Goal: Information Seeking & Learning: Learn about a topic

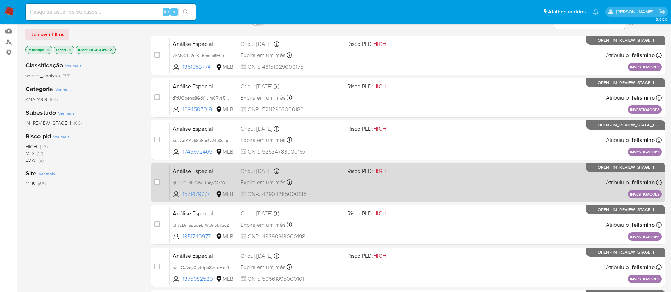
scroll to position [92, 0]
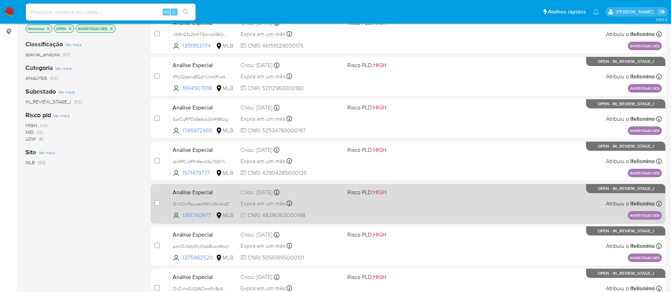
click at [368, 203] on span at bounding box center [397, 203] width 101 height 1
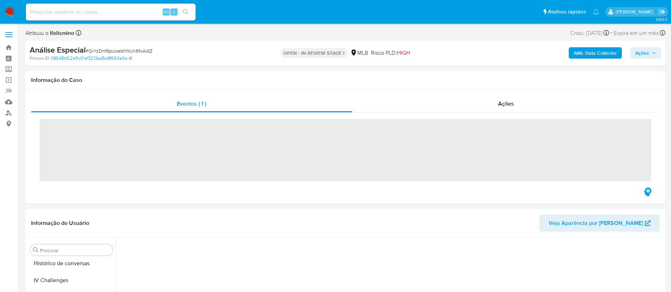
scroll to position [333, 0]
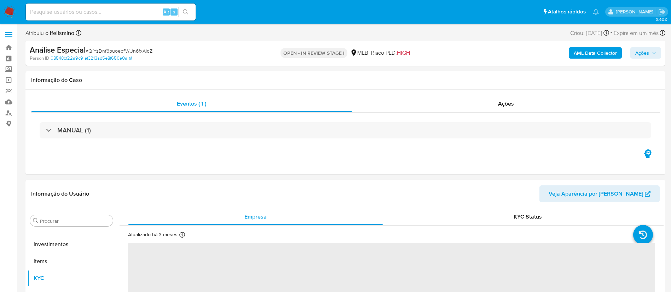
select select "10"
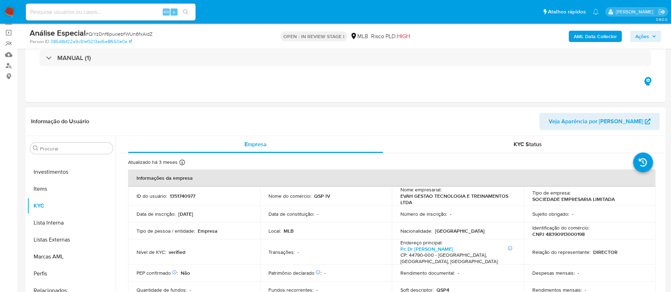
scroll to position [106, 0]
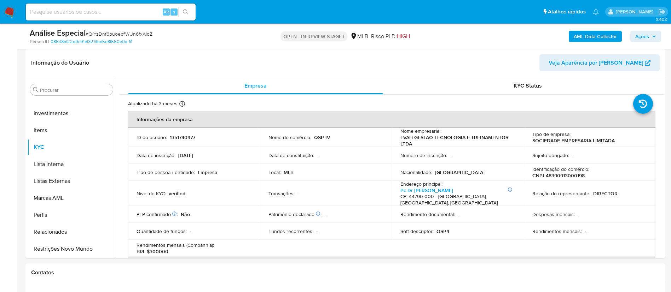
click at [127, 31] on span "# QiYzDnf6puoebfWUn6fxAidZ" at bounding box center [119, 33] width 67 height 7
copy span "QiYzDnf6puoebfWUn6fxAidZ"
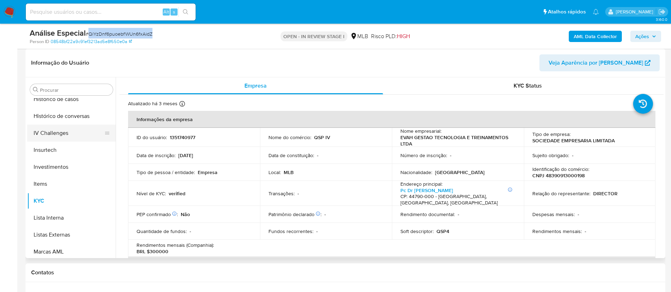
scroll to position [227, 0]
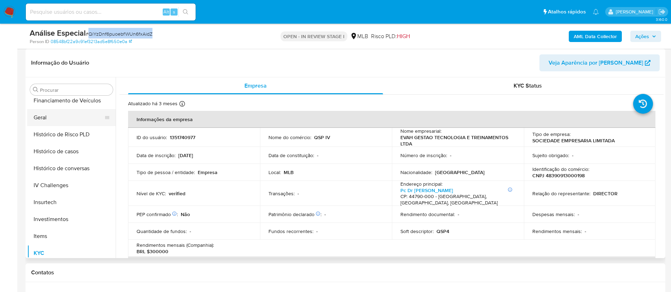
click at [87, 119] on button "Geral" at bounding box center [68, 117] width 83 height 17
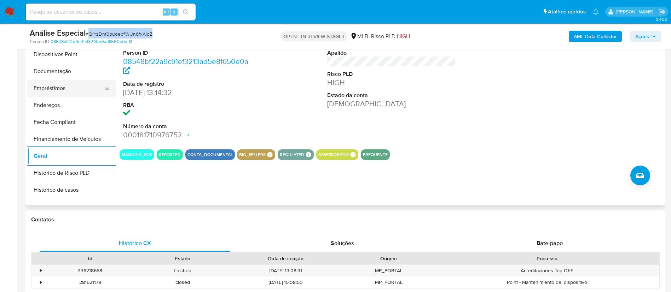
scroll to position [121, 0]
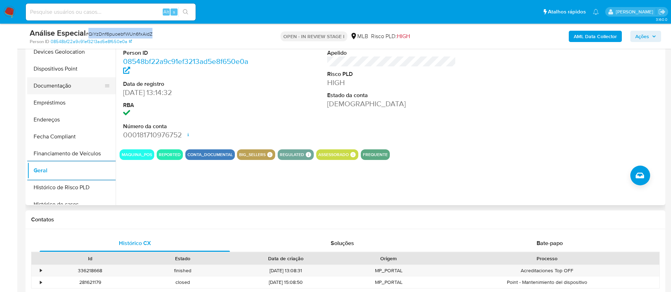
click at [86, 85] on button "Documentação" at bounding box center [68, 85] width 83 height 17
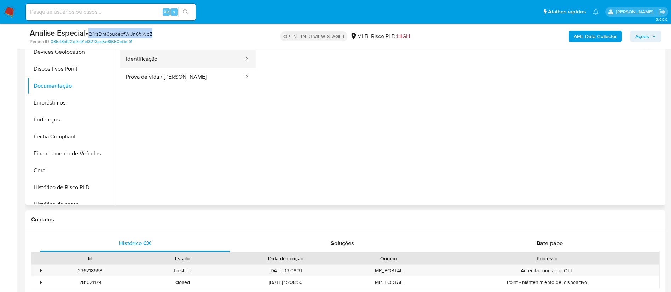
click at [219, 61] on button "Identificação" at bounding box center [182, 59] width 125 height 18
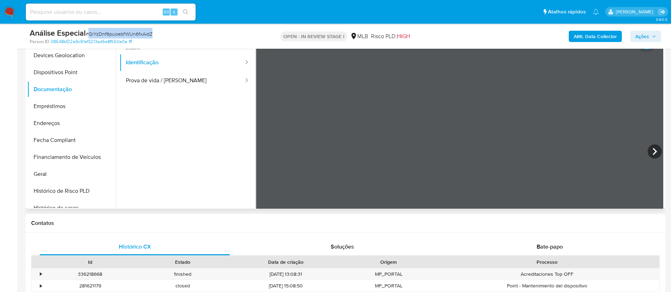
scroll to position [106, 0]
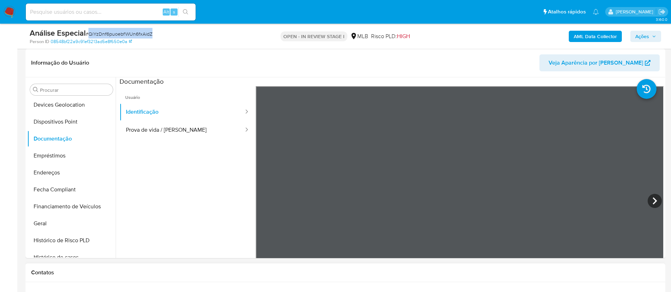
click at [165, 125] on button "Prova de vida / [PERSON_NAME]" at bounding box center [182, 130] width 125 height 18
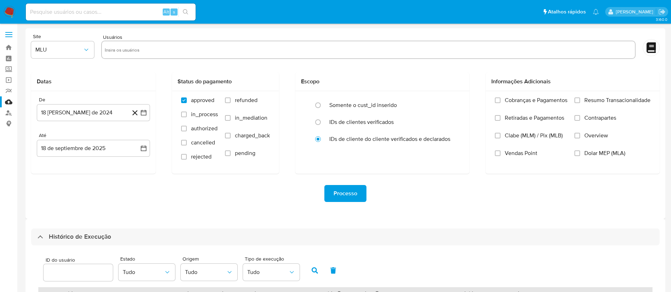
select select "50"
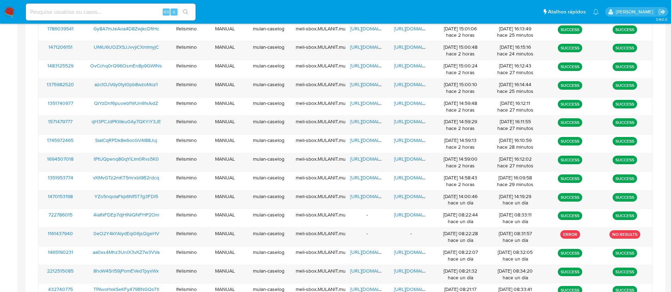
scroll to position [483, 0]
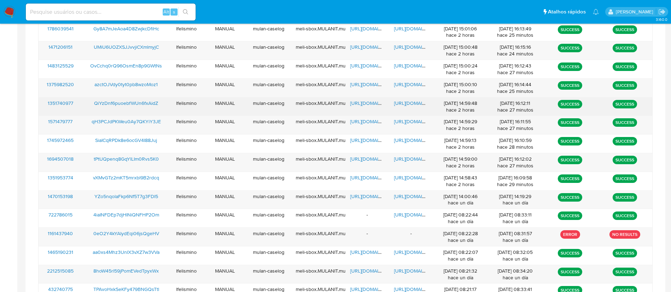
click at [414, 106] on span "https://docs.google.com/document/d/1iGXYpwrB3PE-tMLd87n78S8QIu6Jcg9VVXVCjiIEJfE…" at bounding box center [418, 103] width 49 height 7
click at [366, 104] on span "https://docs.google.com/spreadsheets/d/1Gs-VuOoaivvdBXpw1BwvrVjiq5elHjA0ObKUvIs…" at bounding box center [374, 103] width 49 height 7
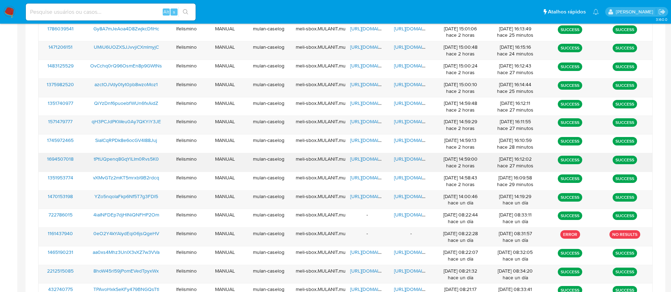
click at [400, 158] on span "https://docs.google.com/document/d/1TdQmJo1_HRTyGrxFPQ-gt6RSqQn3uxJg_5mTTvpZk6E…" at bounding box center [418, 159] width 49 height 7
